Goal: Task Accomplishment & Management: Complete application form

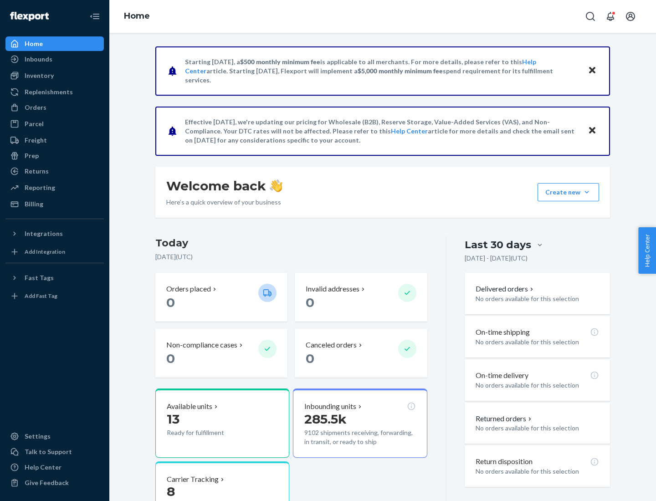
click at [587, 192] on button "Create new Create new inbound Create new order Create new product" at bounding box center [567, 192] width 61 height 18
click at [55, 59] on div "Inbounds" at bounding box center [54, 59] width 97 height 13
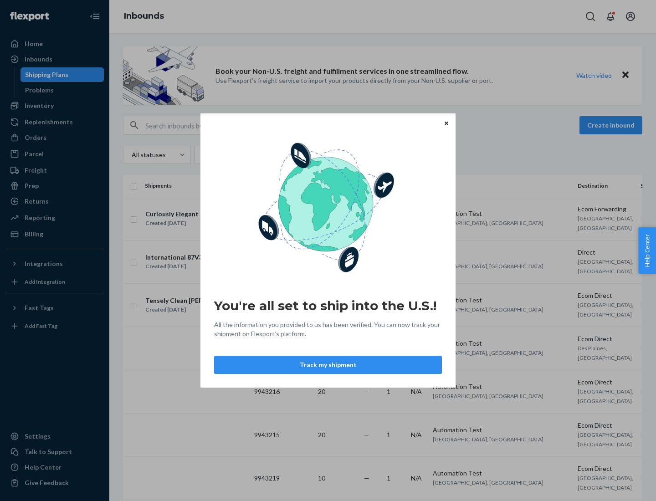
click at [55, 106] on div "You're all set to ship into the U.S.! All the information you provided to us ha…" at bounding box center [328, 250] width 656 height 501
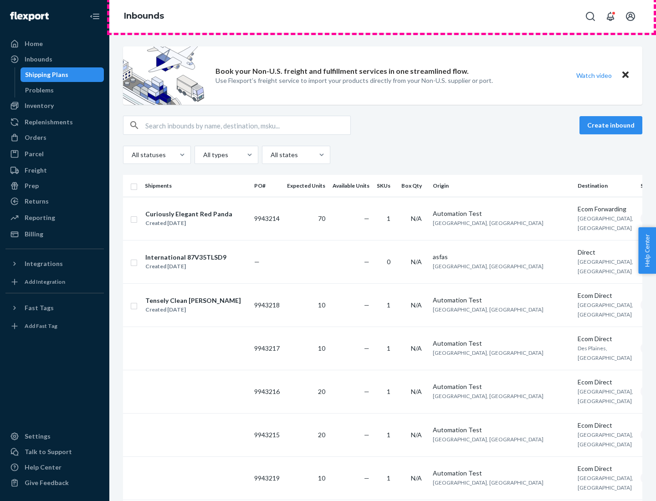
click at [383, 16] on div "Inbounds" at bounding box center [382, 16] width 547 height 33
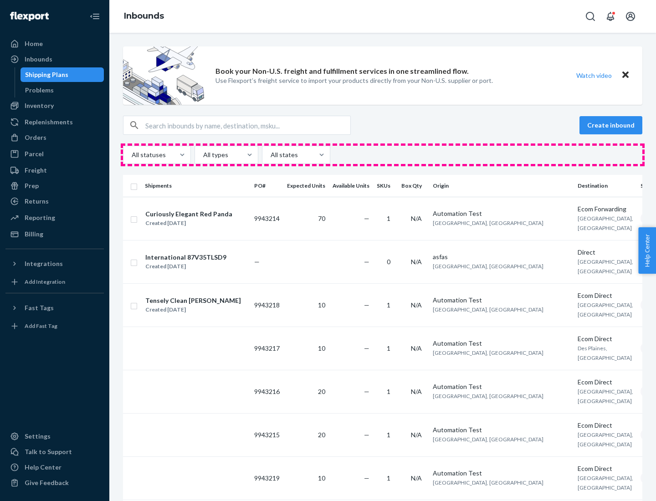
click at [383, 155] on div "All statuses All types All states" at bounding box center [382, 155] width 519 height 18
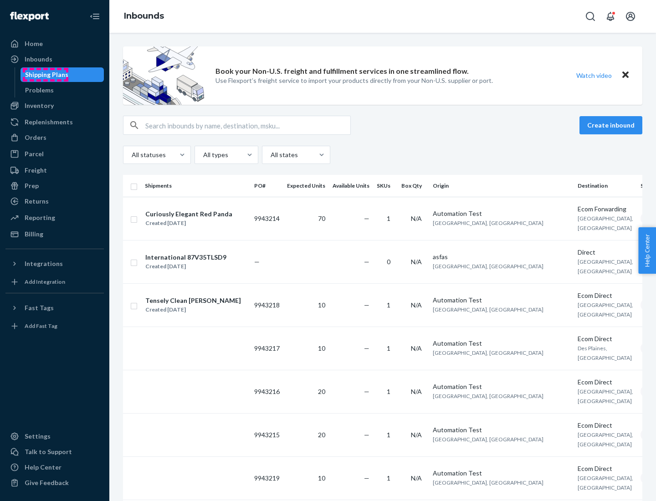
click at [45, 75] on div "Shipping Plans" at bounding box center [46, 74] width 43 height 9
click at [612, 125] on button "Create inbound" at bounding box center [610, 125] width 63 height 18
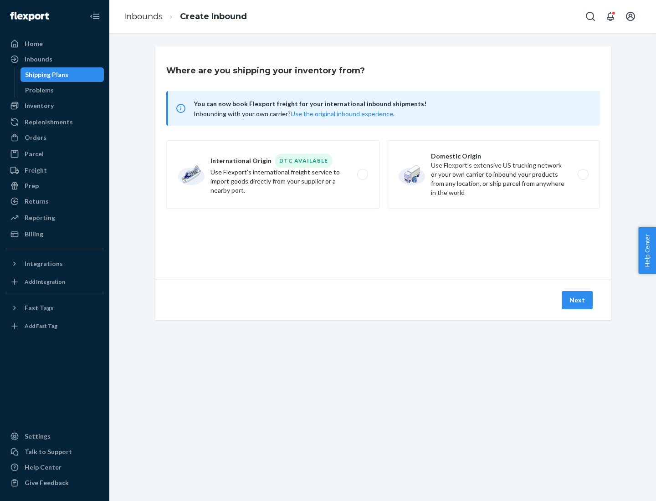
click at [273, 174] on label "International Origin DTC Available Use Flexport's international freight service…" at bounding box center [272, 174] width 213 height 68
click at [362, 174] on input "International Origin DTC Available Use Flexport's international freight service…" at bounding box center [365, 175] width 6 height 6
radio input "true"
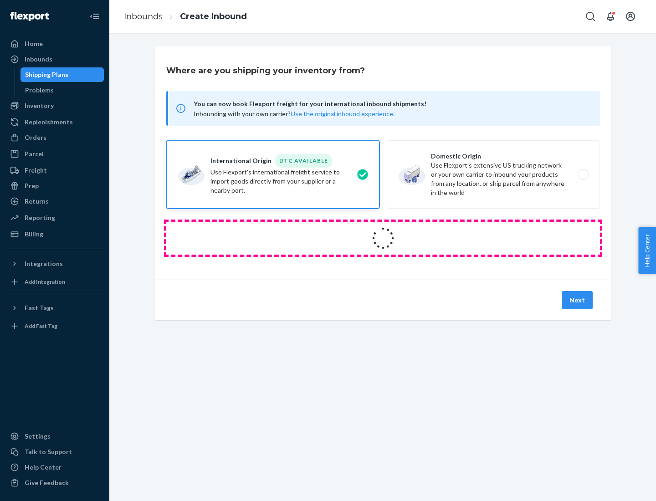
click at [383, 238] on icon at bounding box center [383, 238] width 28 height 28
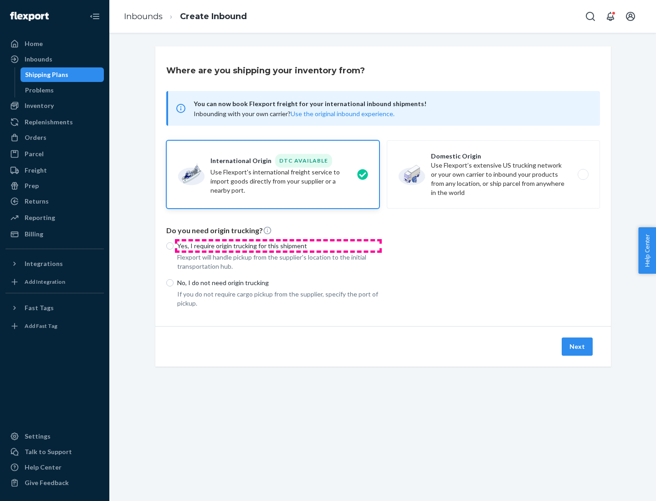
click at [278, 245] on p "Yes, I require origin trucking for this shipment" at bounding box center [278, 245] width 202 height 9
click at [174, 245] on input "Yes, I require origin trucking for this shipment" at bounding box center [169, 245] width 7 height 7
radio input "true"
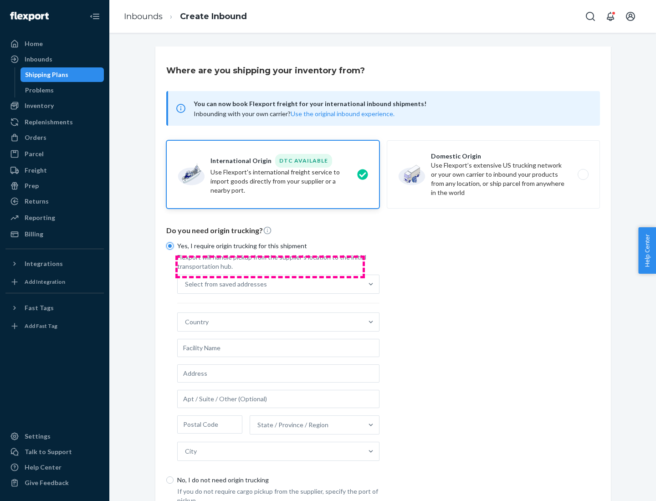
scroll to position [17, 0]
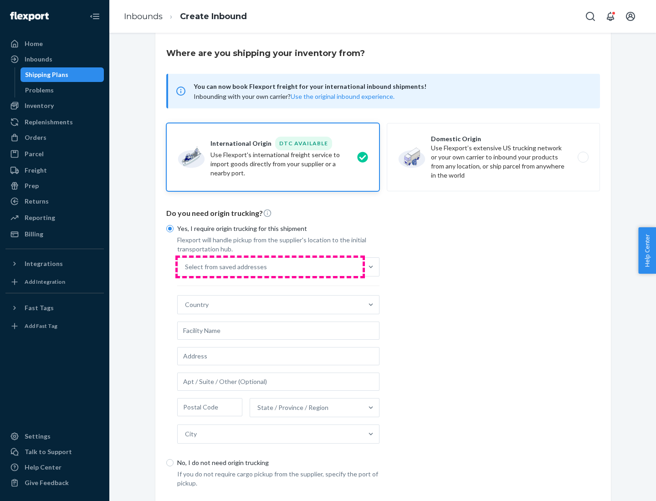
click at [270, 266] on div "Select from saved addresses" at bounding box center [270, 267] width 185 height 18
click at [186, 266] on input "Select from saved addresses" at bounding box center [185, 266] width 1 height 9
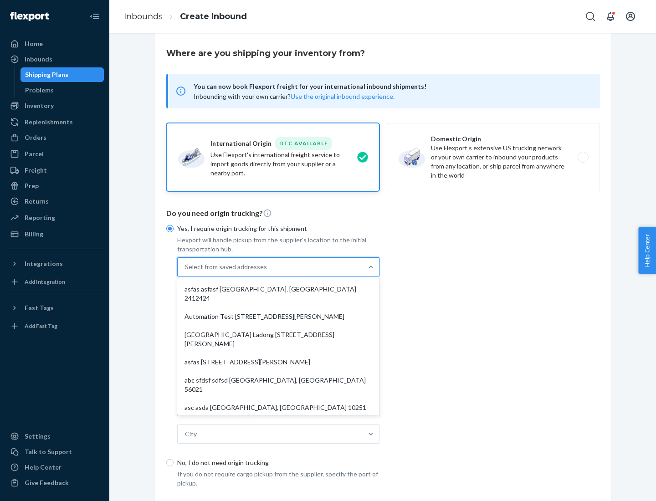
scroll to position [40, 0]
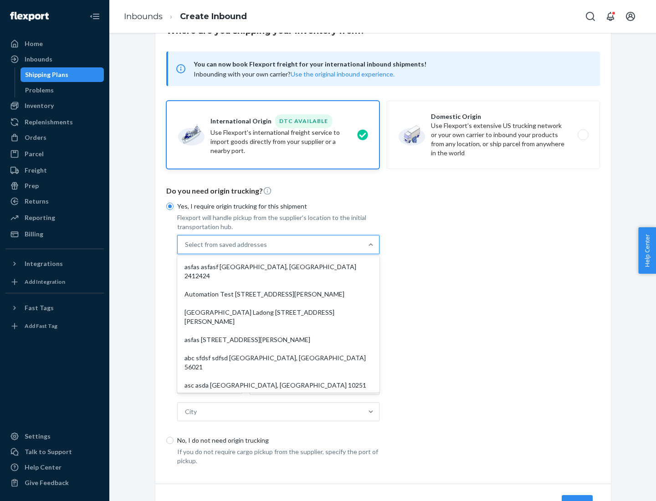
click at [278, 266] on div "asfas asfasf [GEOGRAPHIC_DATA], [GEOGRAPHIC_DATA] 2412424" at bounding box center [278, 271] width 199 height 27
click at [186, 249] on input "option asfas asfasf [GEOGRAPHIC_DATA], [GEOGRAPHIC_DATA] 2412424 focused, 1 of …" at bounding box center [185, 244] width 1 height 9
type input "asfas"
type input "asfasf"
type input "2412424"
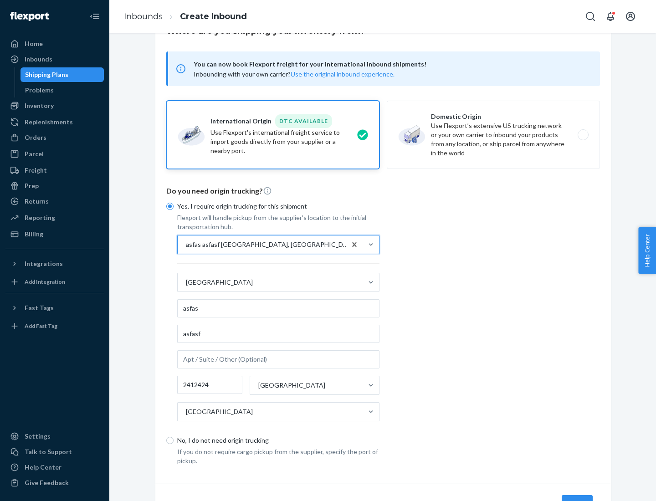
scroll to position [85, 0]
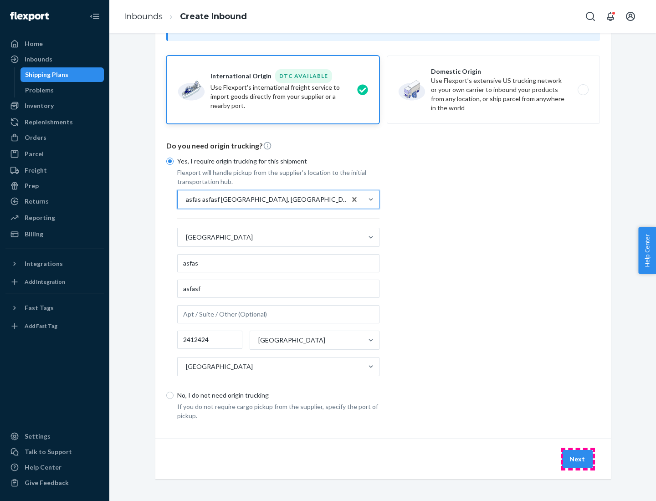
click at [578, 459] on button "Next" at bounding box center [577, 459] width 31 height 18
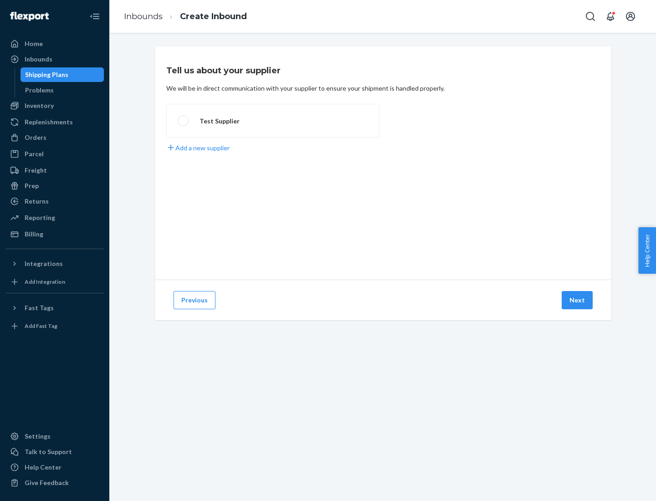
click at [273, 121] on label "Test Supplier" at bounding box center [272, 121] width 213 height 34
click at [184, 121] on input "Test Supplier" at bounding box center [181, 121] width 6 height 6
radio input "true"
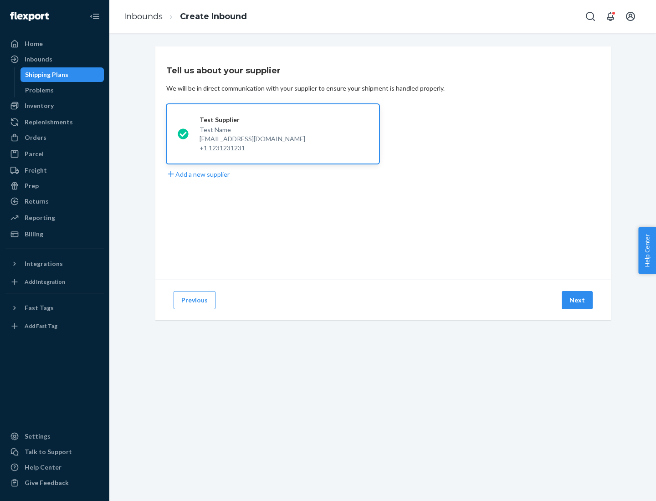
click at [578, 300] on button "Next" at bounding box center [577, 300] width 31 height 18
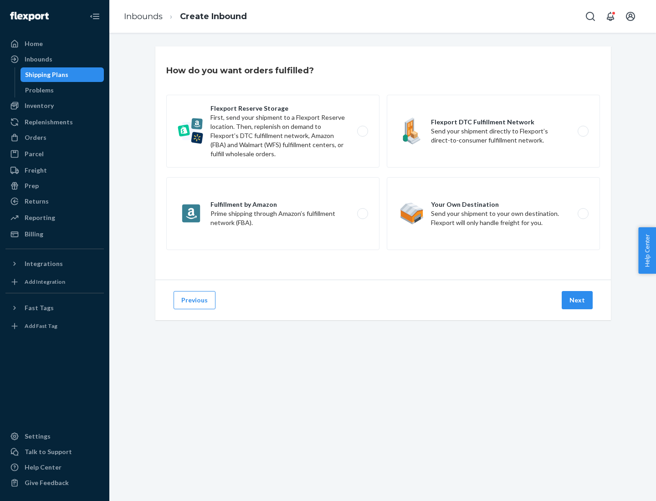
click at [273, 214] on label "Fulfillment by Amazon Prime shipping through Amazon’s fulfillment network (FBA)." at bounding box center [272, 213] width 213 height 73
click at [362, 214] on input "Fulfillment by Amazon Prime shipping through Amazon’s fulfillment network (FBA)." at bounding box center [365, 214] width 6 height 6
radio input "true"
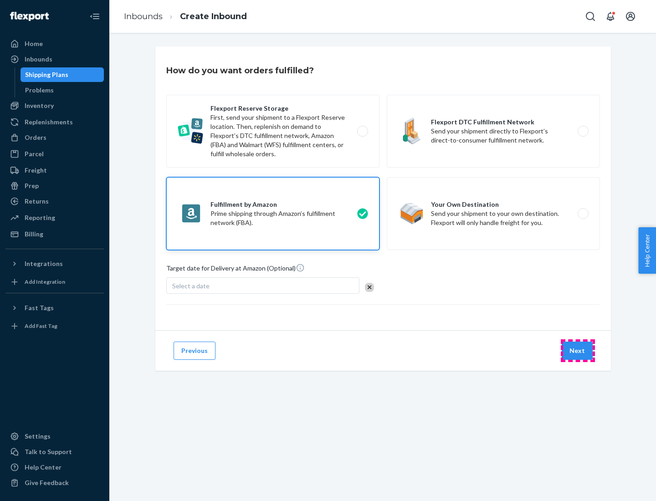
click at [578, 351] on button "Next" at bounding box center [577, 351] width 31 height 18
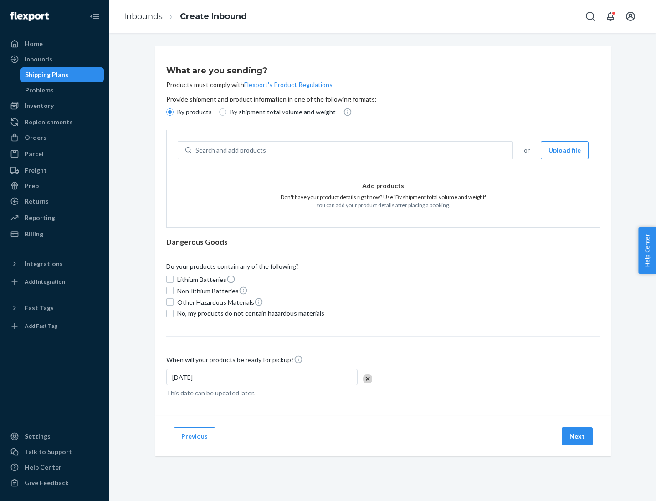
click at [280, 112] on p "By shipment total volume and weight" at bounding box center [283, 111] width 106 height 9
click at [226, 112] on input "By shipment total volume and weight" at bounding box center [222, 111] width 7 height 7
radio input "true"
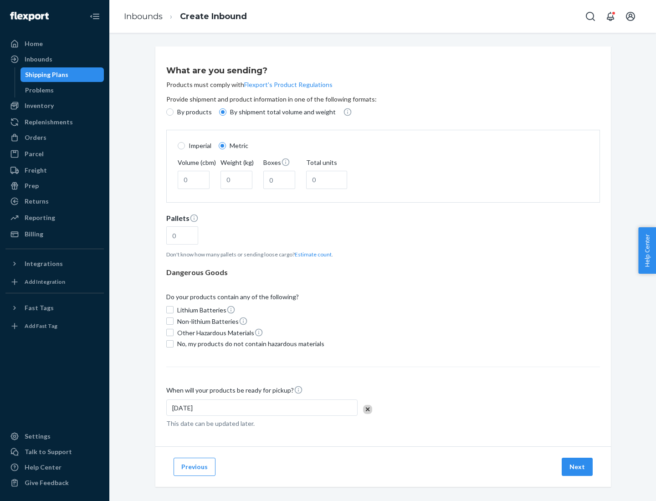
click at [194, 112] on p "By products" at bounding box center [194, 111] width 35 height 9
click at [174, 112] on input "By products" at bounding box center [169, 111] width 7 height 7
radio input "true"
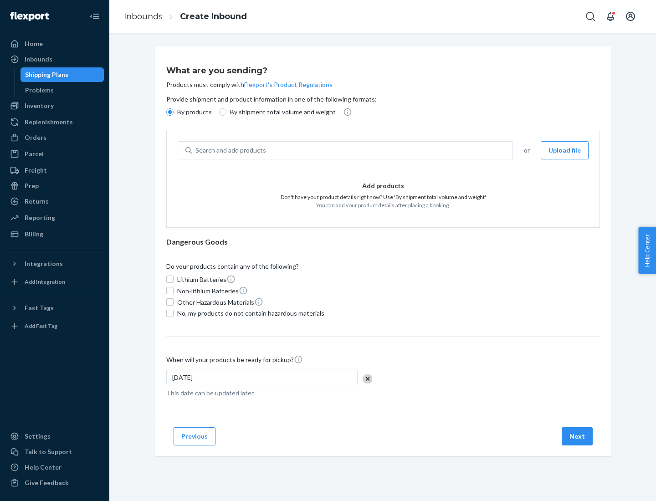
click at [353, 150] on div "Search and add products" at bounding box center [352, 150] width 321 height 16
click at [196, 150] on input "Search and add products" at bounding box center [195, 150] width 1 height 9
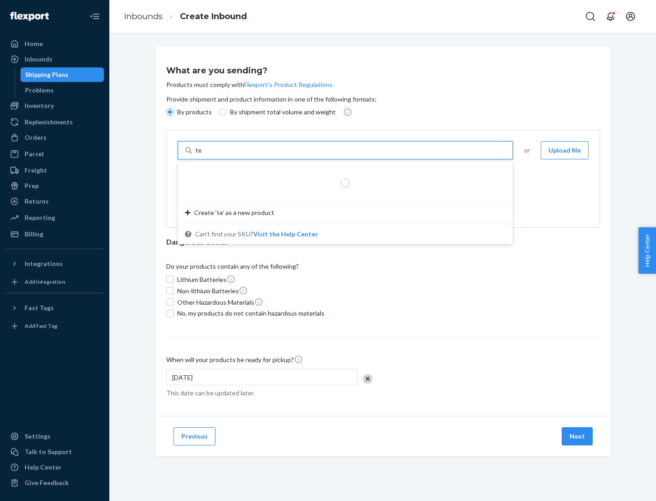
type input "test"
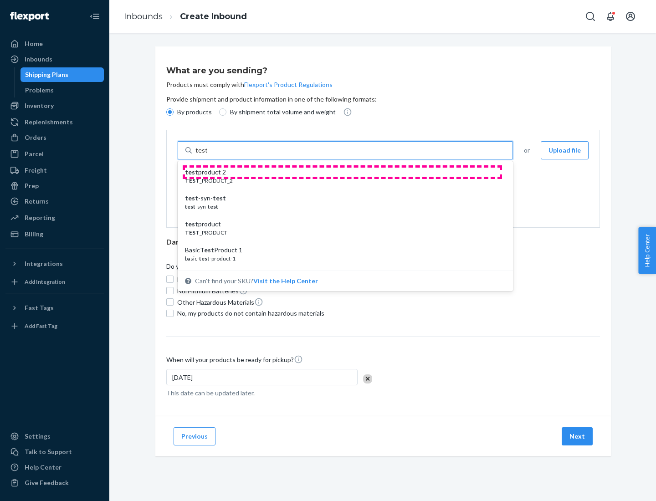
click at [342, 172] on div "test product 2" at bounding box center [341, 172] width 313 height 9
click at [207, 155] on input "test" at bounding box center [201, 150] width 12 height 9
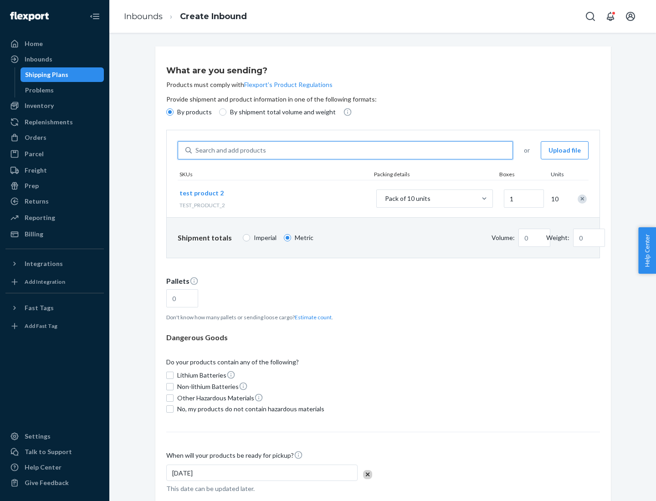
type input "1"
type input "0.02"
type input "22.23"
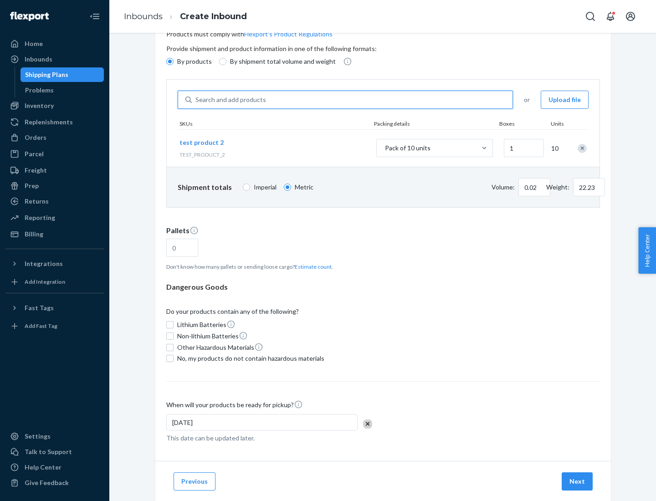
click at [311, 266] on button "Estimate count" at bounding box center [313, 267] width 37 height 8
type input "1"
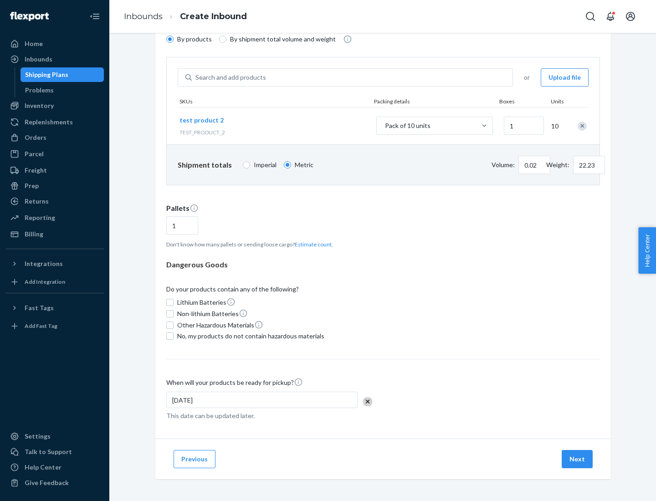
click at [249, 336] on span "No, my products do not contain hazardous materials" at bounding box center [250, 336] width 147 height 9
click at [174, 336] on input "No, my products do not contain hazardous materials" at bounding box center [169, 335] width 7 height 7
checkbox input "true"
click at [578, 459] on button "Next" at bounding box center [577, 459] width 31 height 18
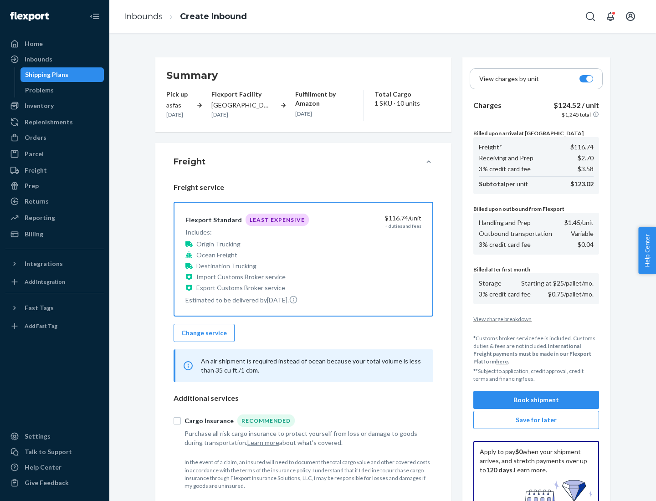
scroll to position [133, 0]
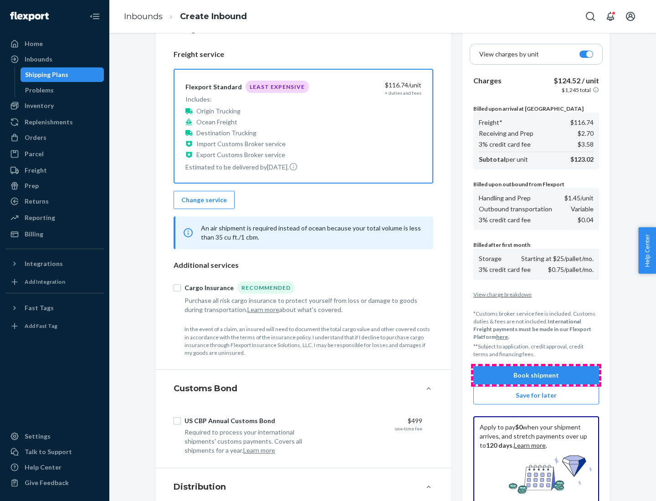
click at [536, 375] on button "Book shipment" at bounding box center [536, 375] width 126 height 18
